Goal: Information Seeking & Learning: Learn about a topic

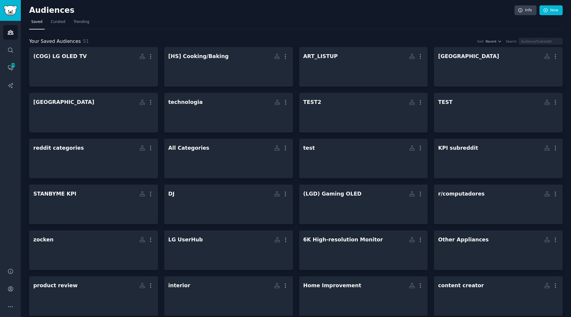
click at [115, 17] on nav "Saved Curated Trending" at bounding box center [296, 23] width 534 height 12
click at [7, 52] on link "Search" at bounding box center [10, 50] width 15 height 15
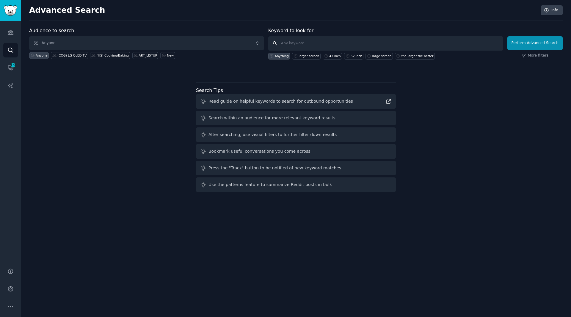
click at [330, 42] on input "text" at bounding box center [385, 43] width 235 height 14
type input "samsung oled tv warranty"
click button "Perform Advanced Search" at bounding box center [535, 43] width 55 height 14
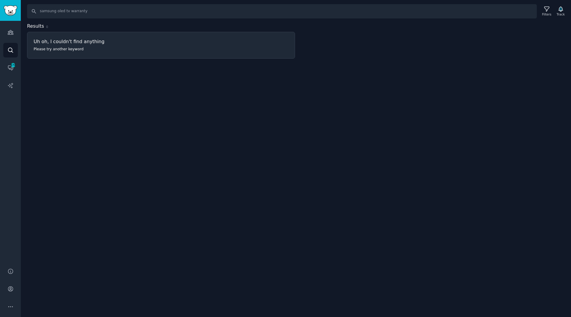
click at [127, 105] on div "Search samsung oled tv warranty Filters Track Results 0 Uh oh, I couldn't find …" at bounding box center [296, 158] width 551 height 317
click at [106, 13] on input "samsung oled tv warranty" at bounding box center [282, 11] width 510 height 14
click at [550, 11] on icon at bounding box center [547, 9] width 6 height 6
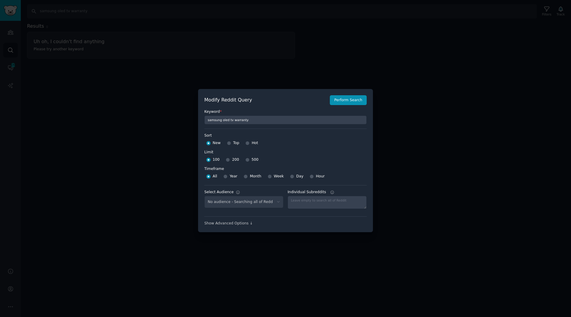
click at [253, 158] on span "500" at bounding box center [255, 159] width 7 height 5
click at [250, 158] on input "500" at bounding box center [248, 160] width 4 height 4
radio input "true"
click at [244, 203] on select "No audience - Searching all of Reddit ART_LISTUP - 527 Subreddits [GEOGRAPHIC_D…" at bounding box center [243, 202] width 79 height 12
click at [331, 154] on label "Limit" at bounding box center [285, 152] width 163 height 5
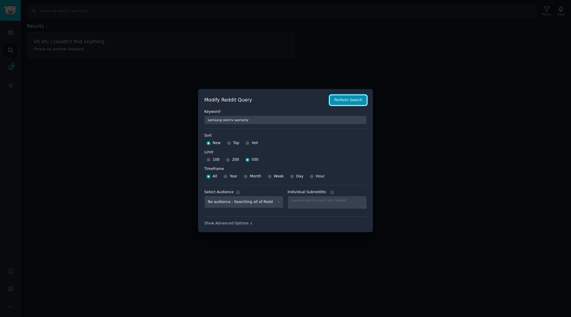
click at [349, 101] on button "Perform Search" at bounding box center [348, 100] width 37 height 10
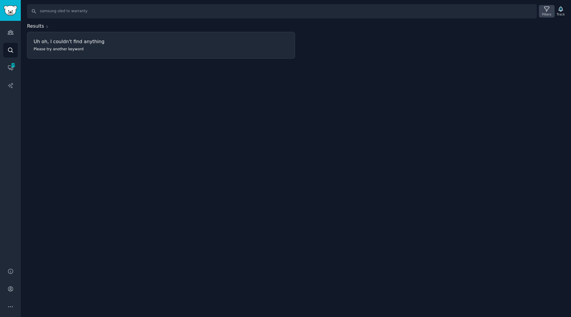
click at [547, 13] on div "Filters" at bounding box center [547, 14] width 9 height 4
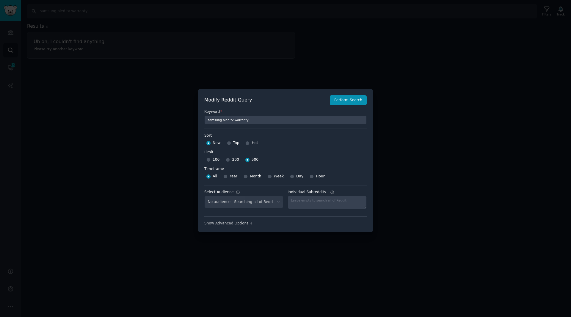
click at [273, 202] on div "No audience - Searching all of Reddit" at bounding box center [243, 202] width 79 height 12
click at [272, 200] on select "No audience - Searching all of Reddit ART_LISTUP - 527 Subreddits [GEOGRAPHIC_D…" at bounding box center [243, 202] width 79 height 12
select select "ff986c84d3"
click at [204, 196] on select "No audience - Searching all of Reddit ART_LISTUP - 527 Subreddits [GEOGRAPHIC_D…" at bounding box center [243, 202] width 79 height 12
click at [355, 100] on button "Perform Search" at bounding box center [348, 100] width 37 height 10
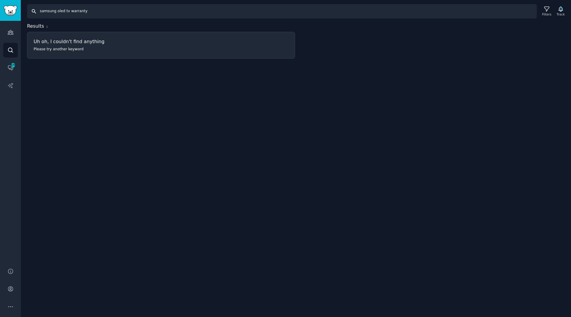
click at [81, 13] on input "samsung oled tv warranty" at bounding box center [282, 11] width 510 height 14
click at [101, 13] on input "samsung oled tv warranty" at bounding box center [282, 11] width 510 height 14
click at [68, 13] on input "samsung oled tv warranty" at bounding box center [282, 11] width 510 height 14
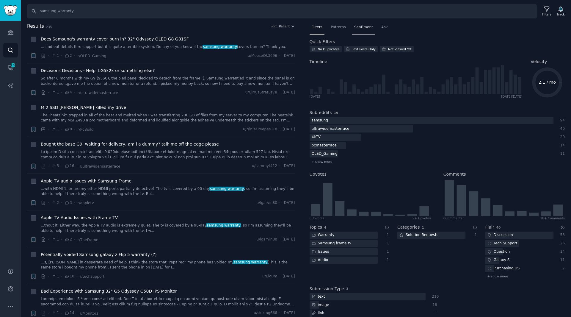
click at [363, 26] on span "Sentiment" at bounding box center [363, 27] width 19 height 5
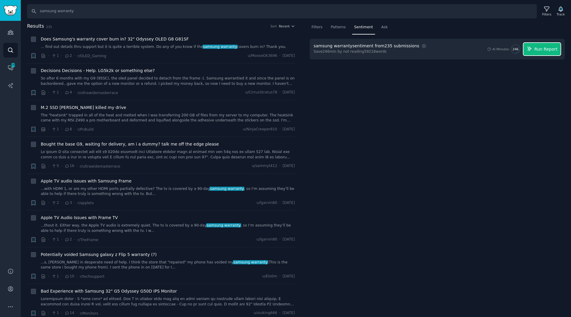
click at [535, 51] on button "Run Report" at bounding box center [542, 49] width 37 height 13
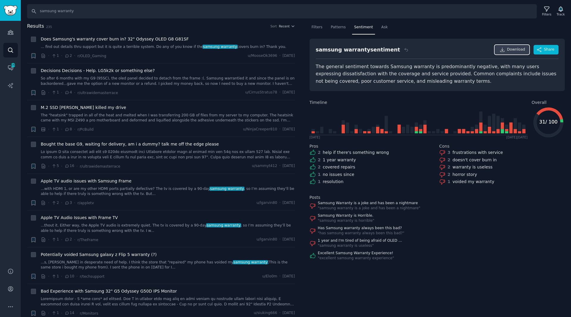
click at [509, 53] on link "Download" at bounding box center [512, 50] width 35 height 10
click at [412, 50] on div "samsung warranty sentiment Download Share" at bounding box center [437, 52] width 243 height 14
click at [550, 11] on icon at bounding box center [547, 9] width 6 height 6
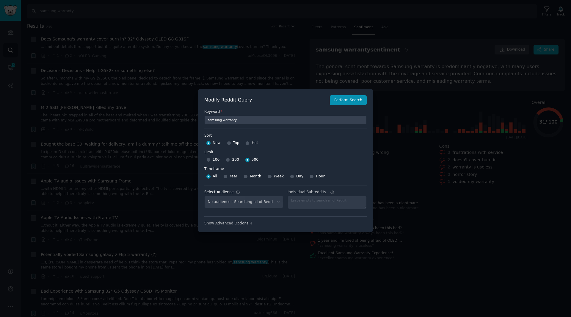
click at [405, 51] on div at bounding box center [285, 158] width 571 height 317
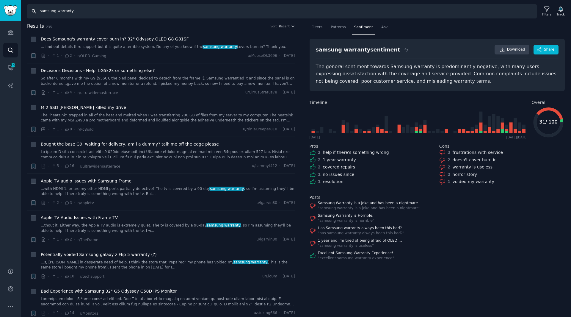
click at [54, 12] on input "samsung warranty" at bounding box center [282, 11] width 510 height 14
drag, startPoint x: 56, startPoint y: 12, endPoint x: 35, endPoint y: 12, distance: 21.1
click at [35, 12] on input "samsung warranty" at bounding box center [282, 11] width 510 height 14
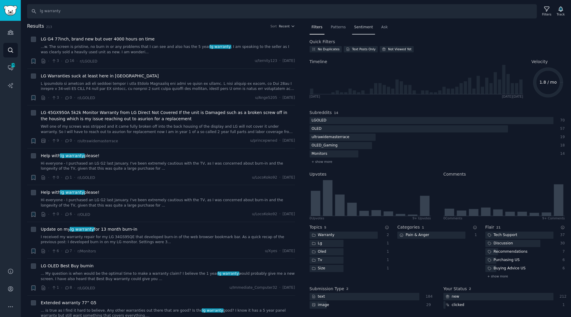
click at [355, 32] on div "Sentiment" at bounding box center [363, 29] width 23 height 12
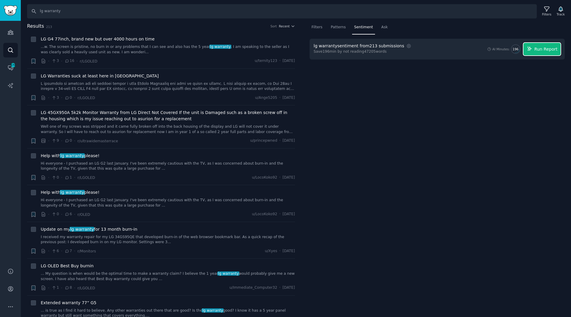
click at [535, 49] on button "Run Report" at bounding box center [542, 49] width 37 height 13
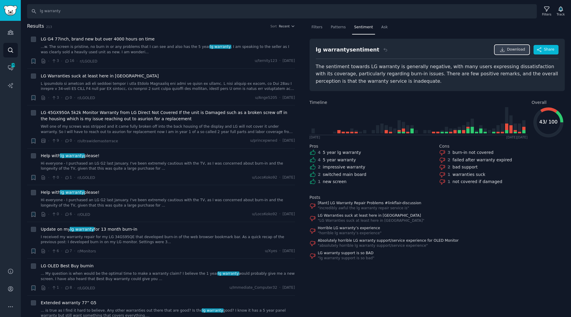
click at [511, 48] on span "Download" at bounding box center [516, 49] width 18 height 5
click at [339, 27] on span "Patterns" at bounding box center [338, 27] width 15 height 5
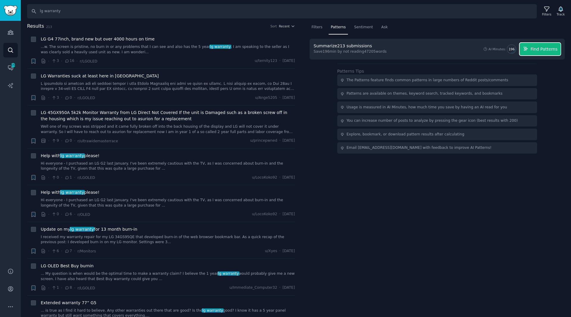
click at [536, 53] on button "Find Patterns" at bounding box center [540, 49] width 41 height 13
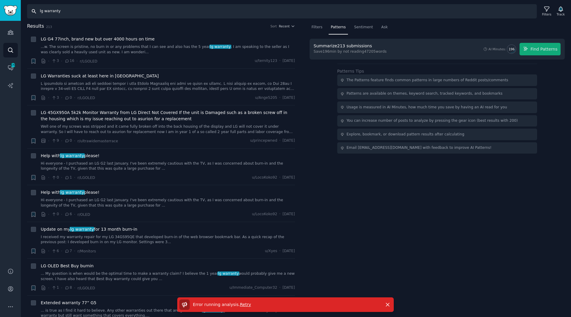
click at [60, 13] on input "lg warranty" at bounding box center [282, 11] width 510 height 14
drag, startPoint x: 70, startPoint y: 12, endPoint x: 58, endPoint y: 13, distance: 12.6
click at [58, 13] on input "lg warranty" at bounding box center [282, 11] width 510 height 14
click at [68, 13] on input "lg warranty" at bounding box center [282, 11] width 510 height 14
click at [45, 11] on input "lg warranty" at bounding box center [282, 11] width 510 height 14
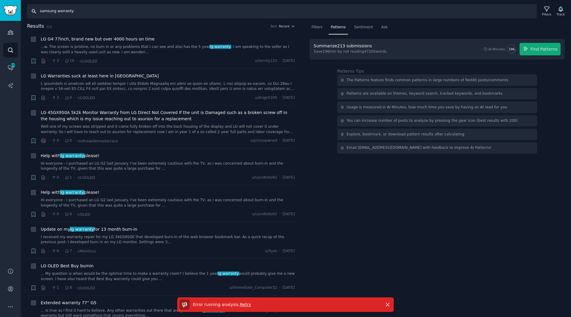
type input "samsung warranty"
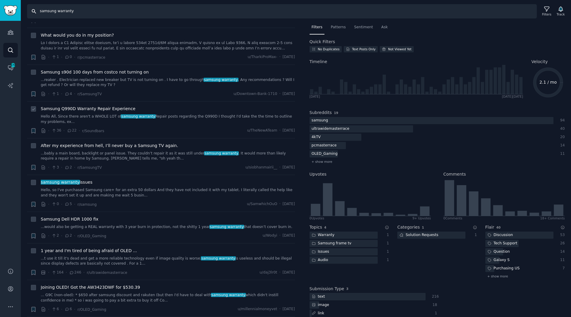
scroll to position [774, 0]
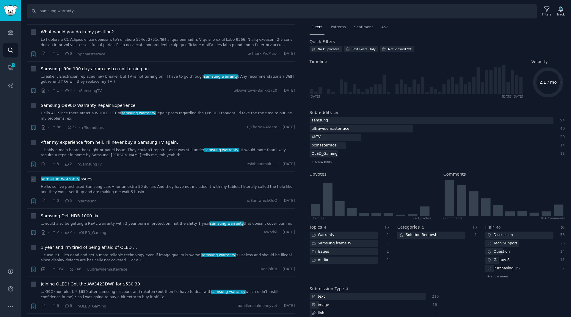
click at [155, 192] on link "Hello, so I've purchased Samsung care+ for an extra 50 dollars And they have no…" at bounding box center [168, 189] width 254 height 10
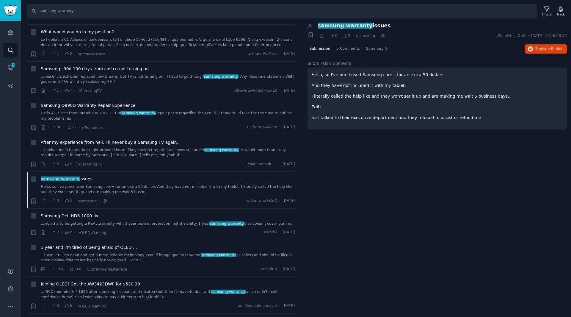
click at [310, 25] on icon at bounding box center [310, 25] width 3 height 3
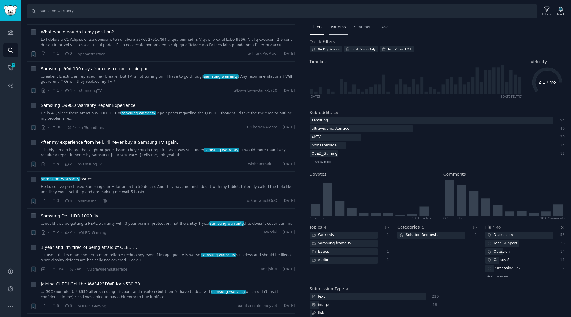
click at [336, 29] on span "Patterns" at bounding box center [338, 27] width 15 height 5
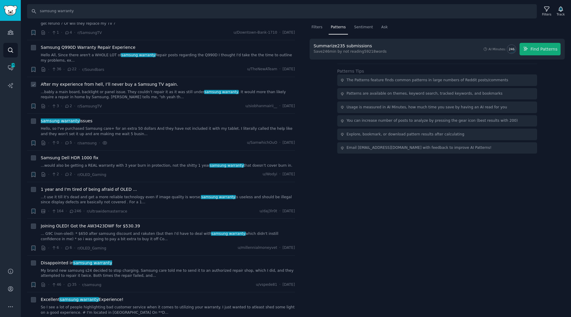
scroll to position [923, 0]
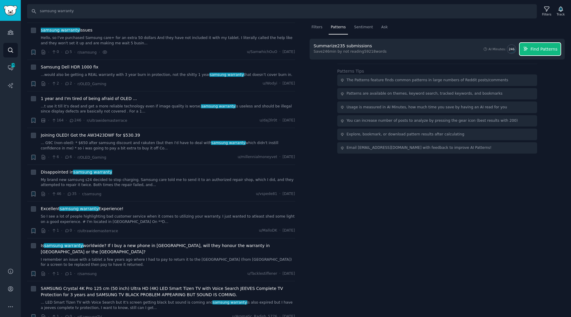
click at [544, 51] on span "Find Patterns" at bounding box center [544, 49] width 27 height 6
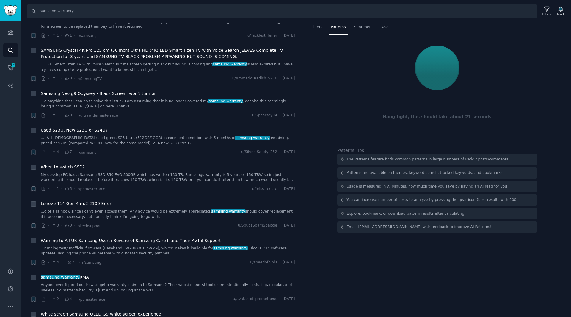
scroll to position [1191, 0]
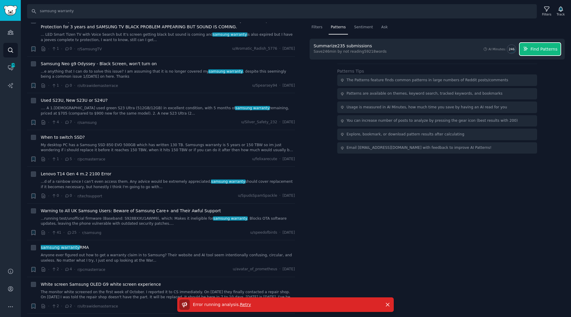
click at [543, 51] on span "Find Patterns" at bounding box center [544, 49] width 27 height 6
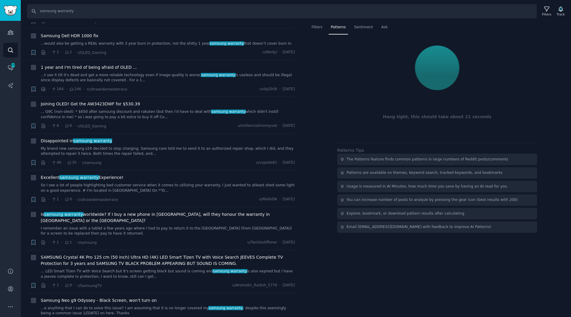
scroll to position [952, 0]
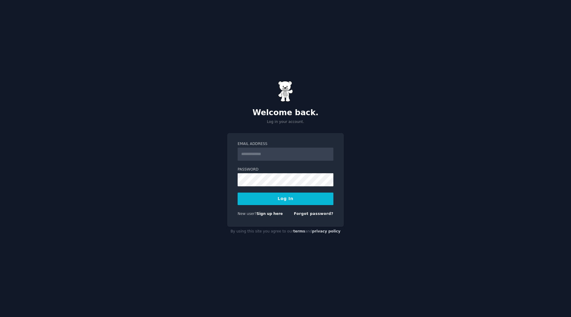
click at [175, 95] on div "Welcome back. Log in your account. Email Address Password Log In New user? Sign…" at bounding box center [285, 158] width 571 height 317
click at [279, 149] on input "Email Address" at bounding box center [286, 154] width 96 height 13
type input "**********"
click at [284, 199] on button "Log In" at bounding box center [286, 199] width 96 height 13
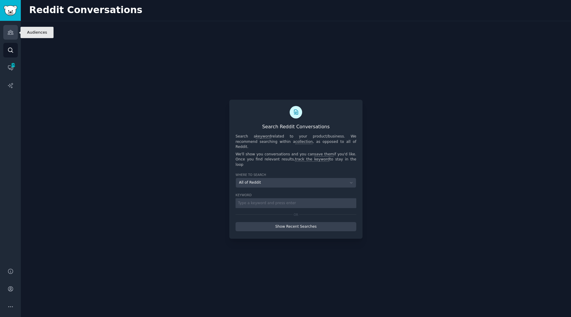
click at [7, 37] on link "Audiences" at bounding box center [10, 32] width 15 height 15
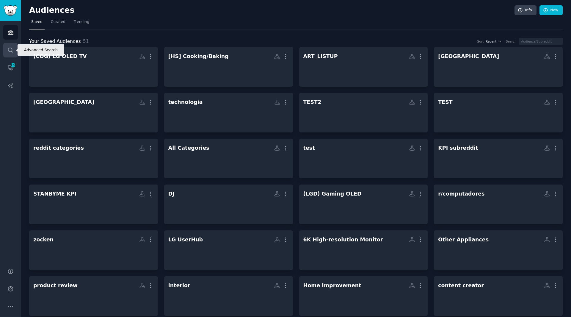
click at [8, 55] on link "Search" at bounding box center [10, 50] width 15 height 15
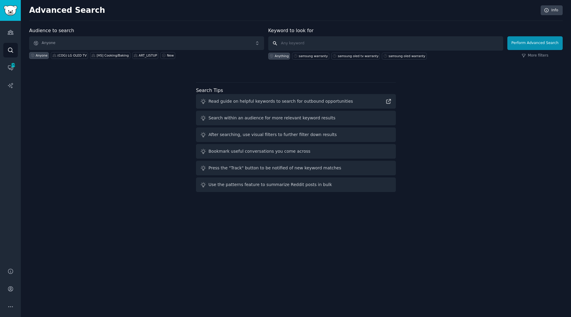
click at [354, 47] on input "text" at bounding box center [385, 43] width 235 height 14
click at [300, 42] on input "text" at bounding box center [385, 43] width 235 height 14
type input "ㄴ"
type input "samsung warranty"
click button "Perform Advanced Search" at bounding box center [535, 43] width 55 height 14
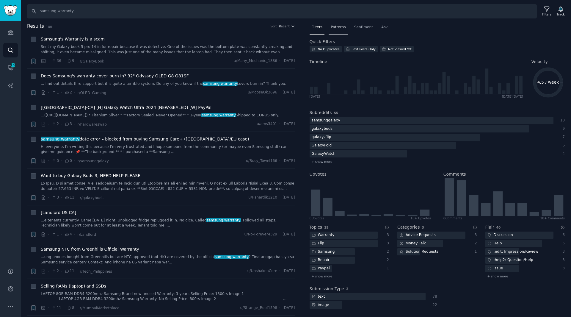
click at [332, 27] on span "Patterns" at bounding box center [338, 27] width 15 height 5
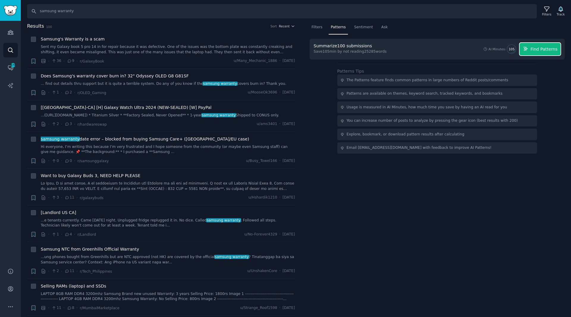
click at [541, 50] on span "Find Patterns" at bounding box center [544, 49] width 27 height 6
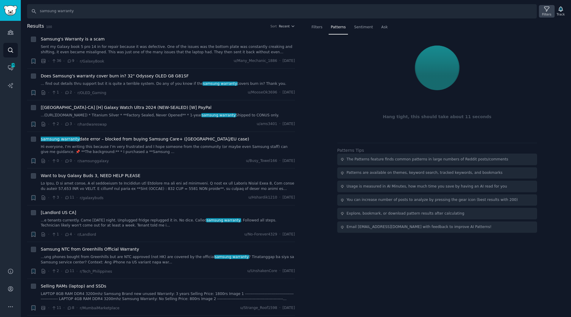
click at [549, 13] on div "Filters" at bounding box center [547, 14] width 9 height 4
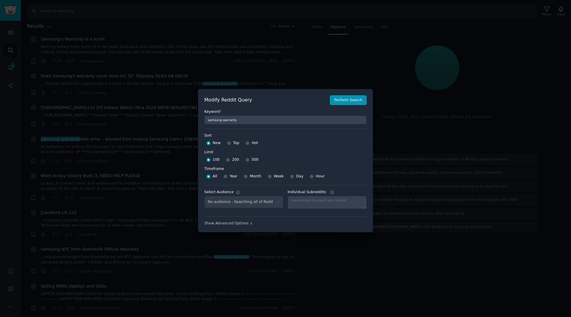
click at [254, 160] on span "500" at bounding box center [255, 159] width 7 height 5
click at [250, 160] on input "500" at bounding box center [248, 160] width 4 height 4
radio input "true"
click at [360, 103] on button "Perform Search" at bounding box center [348, 100] width 37 height 10
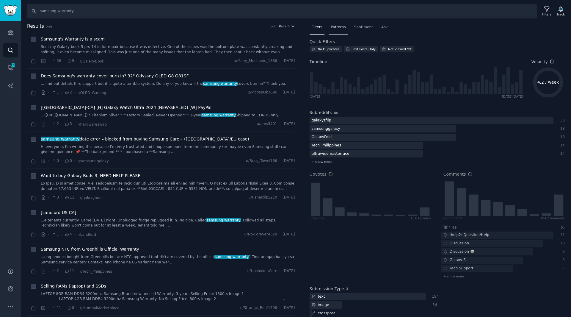
click at [340, 31] on div "Patterns" at bounding box center [338, 29] width 19 height 12
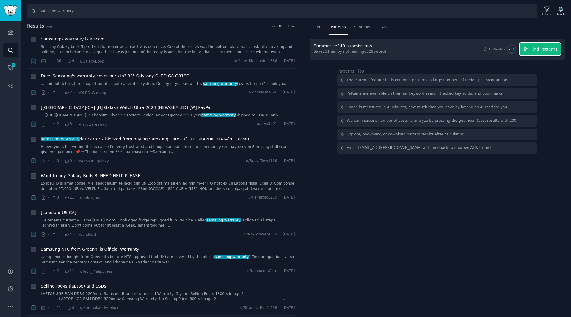
click at [542, 51] on span "Find Patterns" at bounding box center [544, 49] width 27 height 6
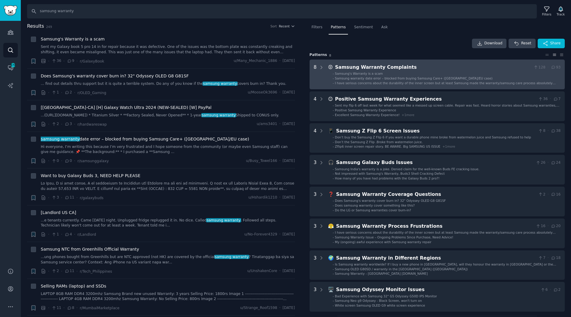
click at [466, 76] on li "- Samsung's Warranty is a scam" at bounding box center [447, 73] width 228 height 4
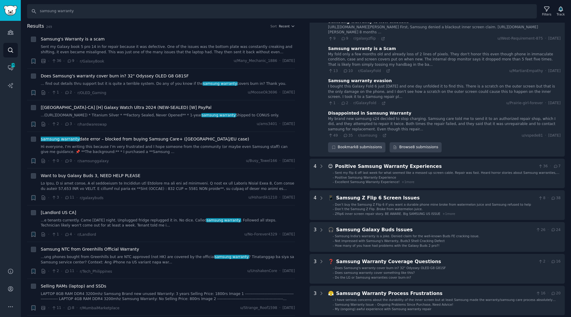
scroll to position [216, 0]
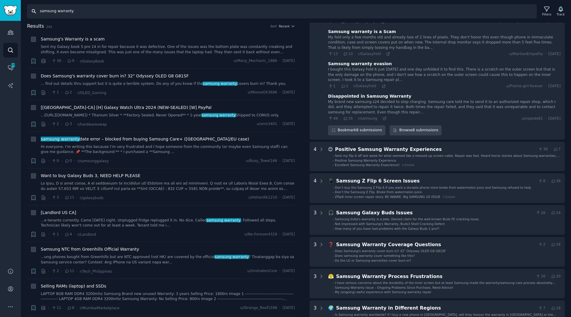
click at [57, 12] on input "samsung warranty" at bounding box center [282, 11] width 510 height 14
type input "samsung tv warranty"
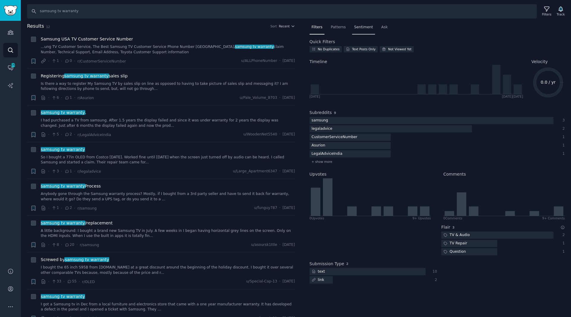
click at [361, 28] on span "Sentiment" at bounding box center [363, 27] width 19 height 5
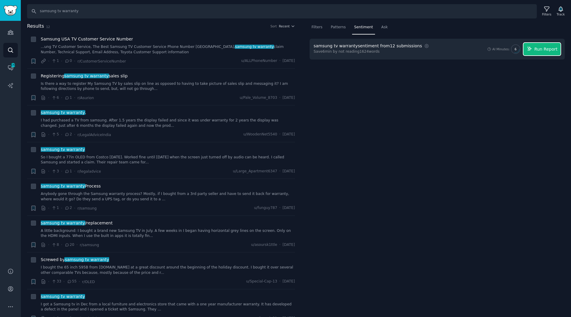
click at [535, 49] on button "Run Report" at bounding box center [542, 49] width 37 height 13
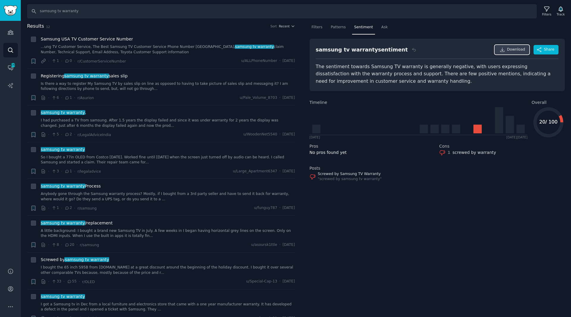
click at [511, 50] on span "Download" at bounding box center [516, 49] width 18 height 5
click at [418, 34] on nav "Filters Patterns Sentiment Ask" at bounding box center [438, 29] width 256 height 12
click at [549, 16] on div "Filters" at bounding box center [547, 14] width 9 height 4
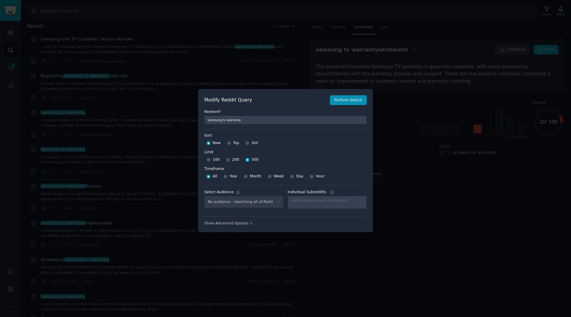
click at [251, 202] on div "No audience - Searching all of Reddit" at bounding box center [243, 202] width 79 height 12
click at [274, 202] on div "No audience - Searching all of Reddit" at bounding box center [243, 202] width 79 height 12
click at [279, 203] on select "No audience - Searching all of Reddit ART_LISTUP - 527 Subreddits [GEOGRAPHIC_D…" at bounding box center [243, 202] width 79 height 12
click at [257, 199] on select "No audience - Searching all of Reddit ART_LISTUP - 527 Subreddits [GEOGRAPHIC_D…" at bounding box center [243, 202] width 79 height 12
click at [258, 200] on select "No audience - Searching all of Reddit ART_LISTUP - 527 Subreddits [GEOGRAPHIC_D…" at bounding box center [243, 202] width 79 height 12
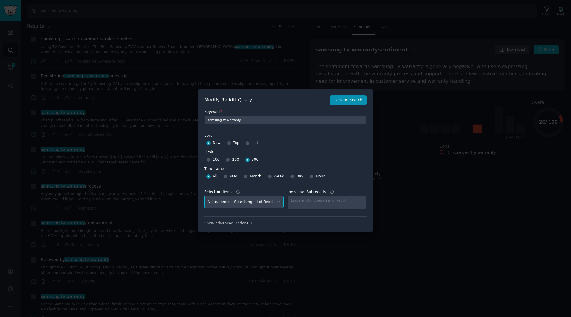
select select "ff986c84d3"
click at [204, 196] on select "No audience - Searching all of Reddit ART_LISTUP - 527 Subreddits [GEOGRAPHIC_D…" at bounding box center [243, 202] width 79 height 12
click at [341, 103] on button "Perform Search" at bounding box center [348, 100] width 37 height 10
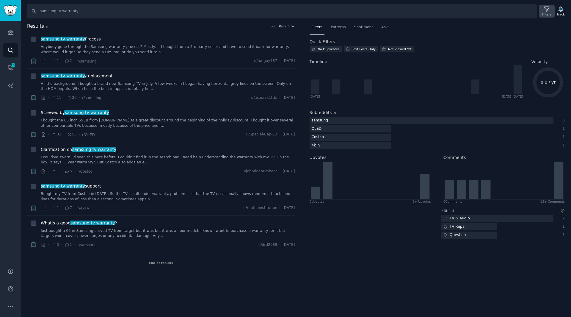
click at [551, 13] on div "Filters" at bounding box center [547, 14] width 9 height 4
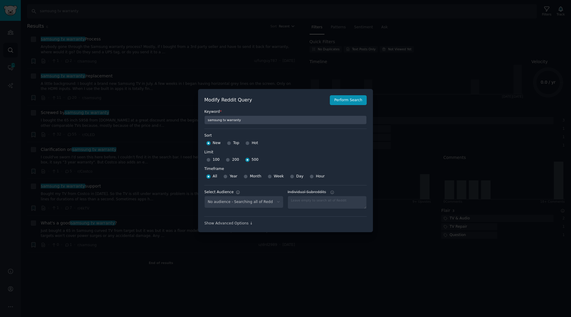
click at [262, 202] on div "No audience - Searching all of Reddit" at bounding box center [243, 202] width 79 height 12
select select "ff986c84d3"
click at [255, 202] on select "No audience - Searching all of Reddit ART_LISTUP - 527 Subreddits [GEOGRAPHIC_D…" at bounding box center [243, 202] width 79 height 12
select select
click at [204, 196] on select "No audience - Searching all of Reddit ART_LISTUP - 527 Subreddits [GEOGRAPHIC_D…" at bounding box center [243, 202] width 79 height 12
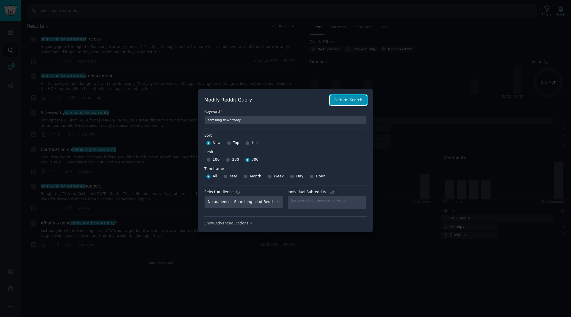
click at [345, 98] on button "Perform Search" at bounding box center [348, 100] width 37 height 10
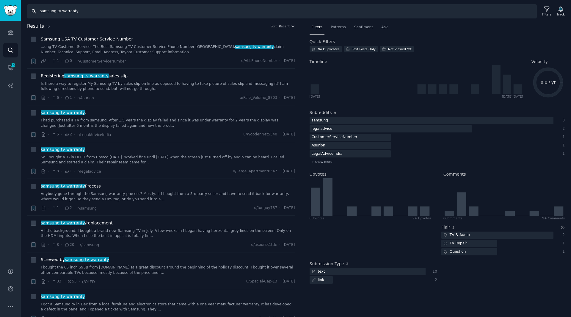
click at [61, 12] on input "samsung tv warranty" at bounding box center [282, 11] width 510 height 14
type input "lg tv warranty"
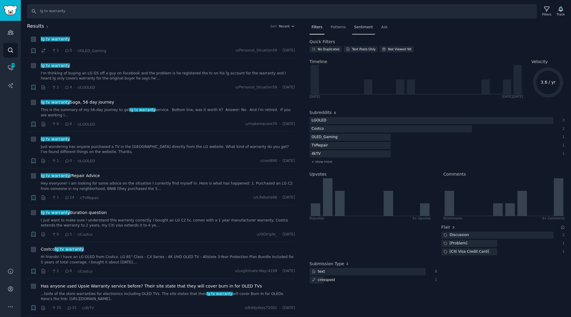
click at [355, 28] on span "Sentiment" at bounding box center [363, 27] width 19 height 5
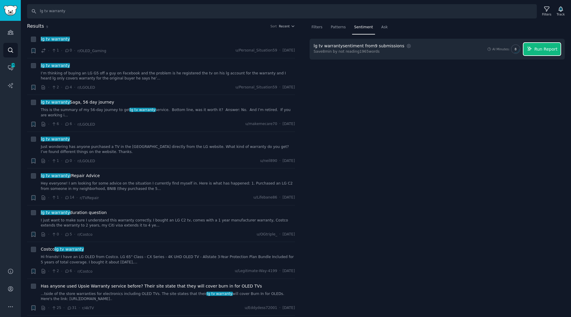
click at [546, 50] on span "Run Report" at bounding box center [546, 49] width 23 height 6
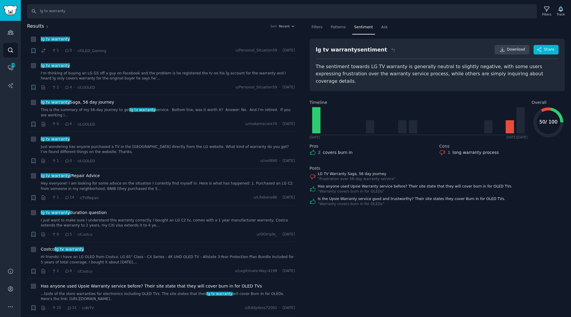
click at [524, 184] on div "Has anyone used Upsie Warranty service before? Their site state that they will …" at bounding box center [438, 189] width 256 height 10
click at [520, 51] on span "Download" at bounding box center [516, 49] width 18 height 5
click at [400, 25] on nav "Filters Patterns Sentiment Ask" at bounding box center [438, 29] width 256 height 12
click at [282, 27] on span "Recent" at bounding box center [284, 26] width 11 height 4
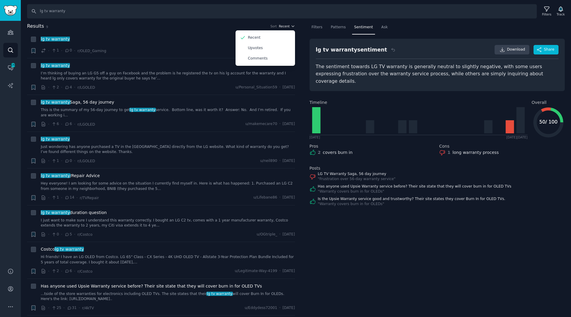
click at [281, 27] on span "Recent" at bounding box center [284, 26] width 11 height 4
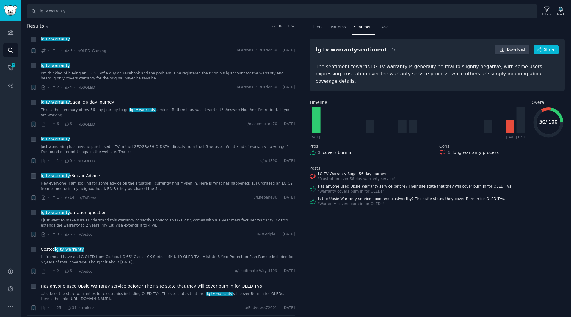
click at [227, 28] on h2 "Results 9 Sort Recent" at bounding box center [161, 26] width 268 height 7
click at [516, 52] on span "Download" at bounding box center [516, 49] width 18 height 5
